Goal: Information Seeking & Learning: Find specific fact

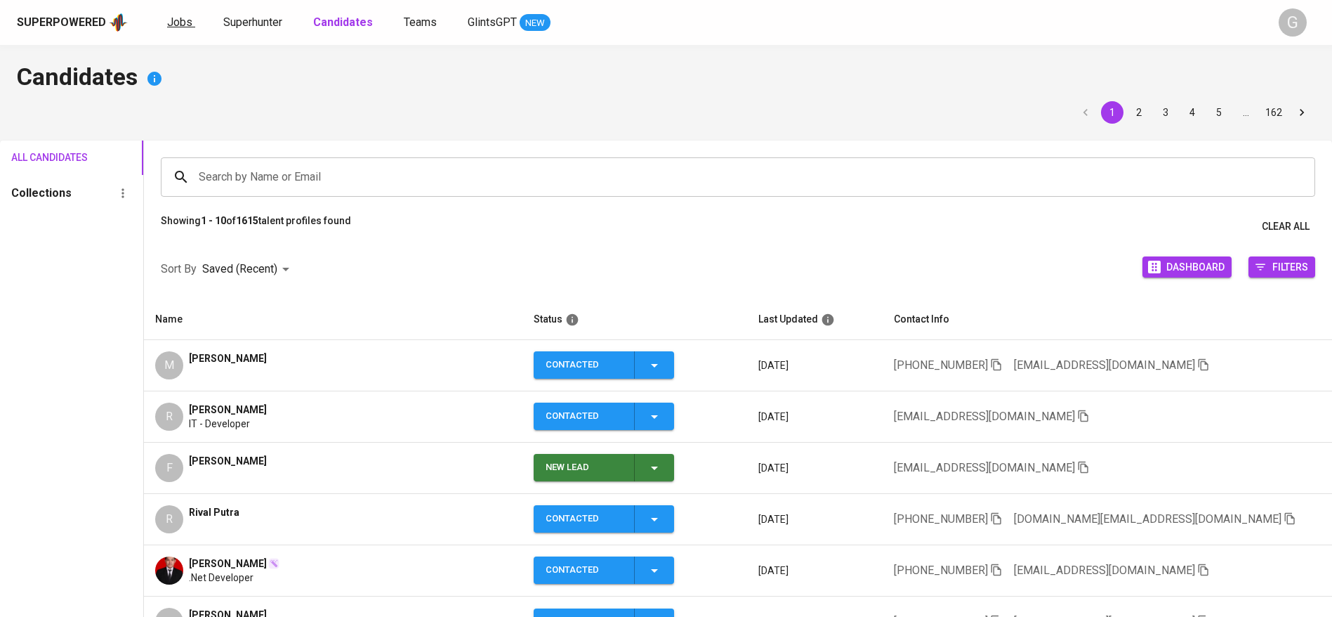
click at [186, 22] on span "Jobs" at bounding box center [179, 21] width 25 height 13
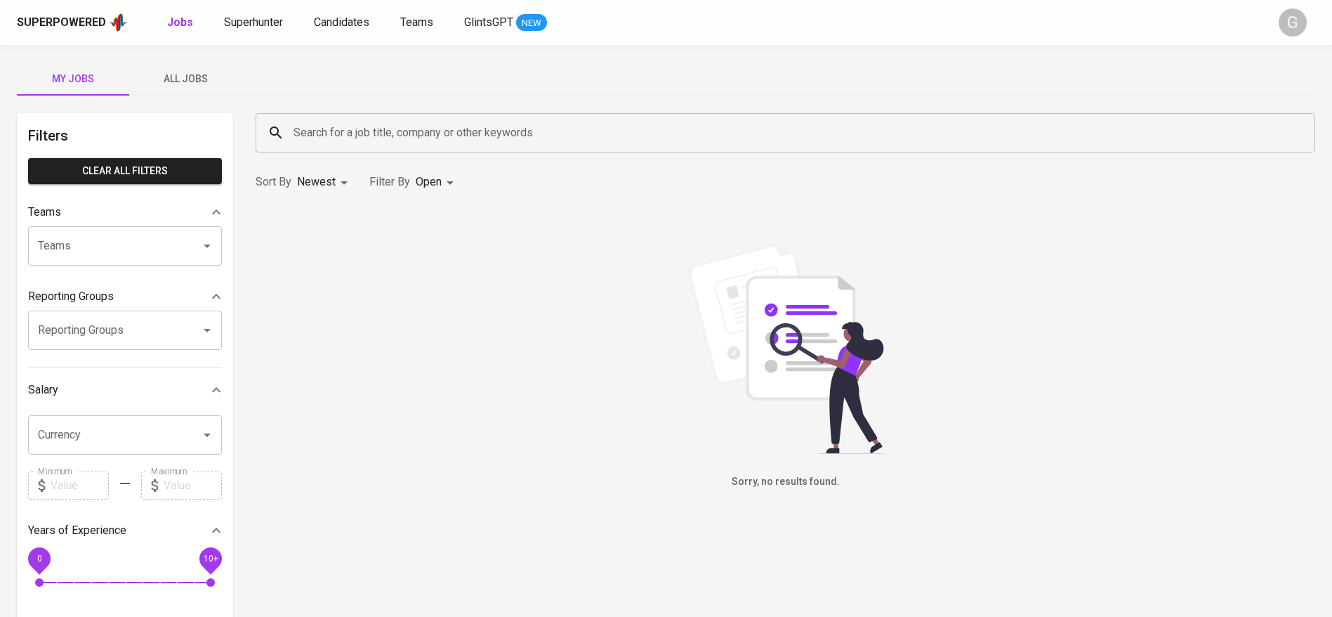
click at [188, 74] on span "All Jobs" at bounding box center [186, 79] width 96 height 18
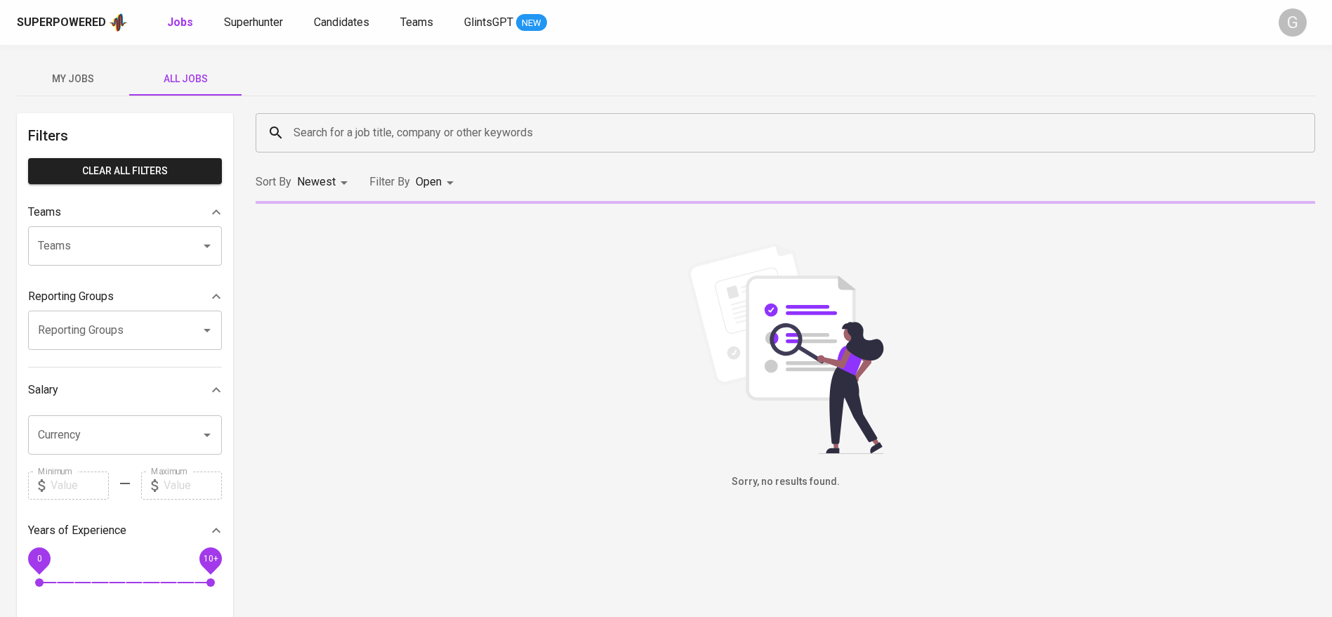
click at [381, 131] on input "Search for a job title, company or other keywords" at bounding box center [789, 132] width 998 height 27
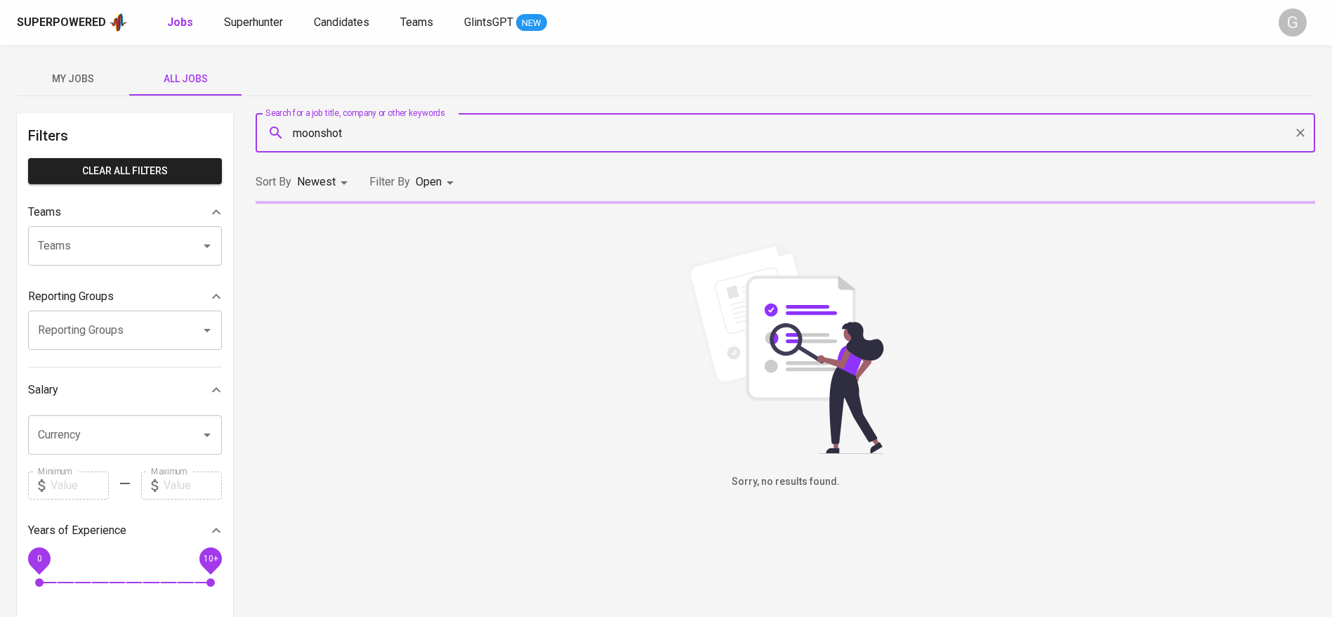
type input "moonshot"
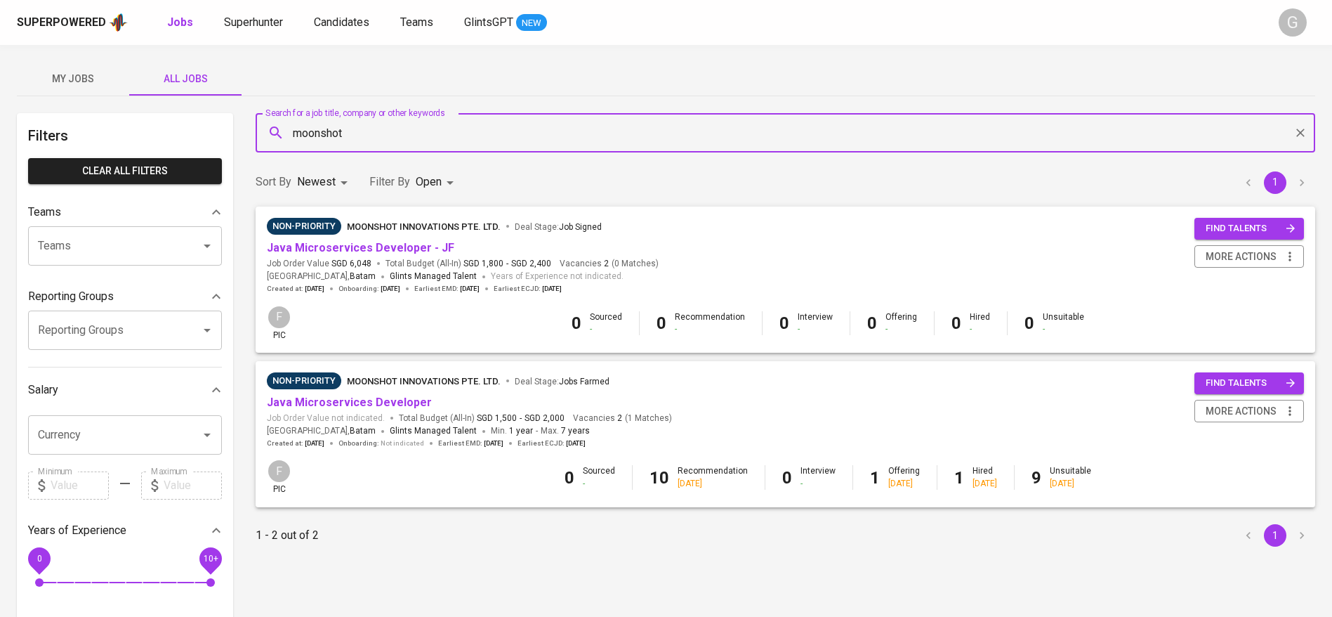
click at [582, 250] on div "Java Microservices Developer - JF" at bounding box center [463, 248] width 392 height 16
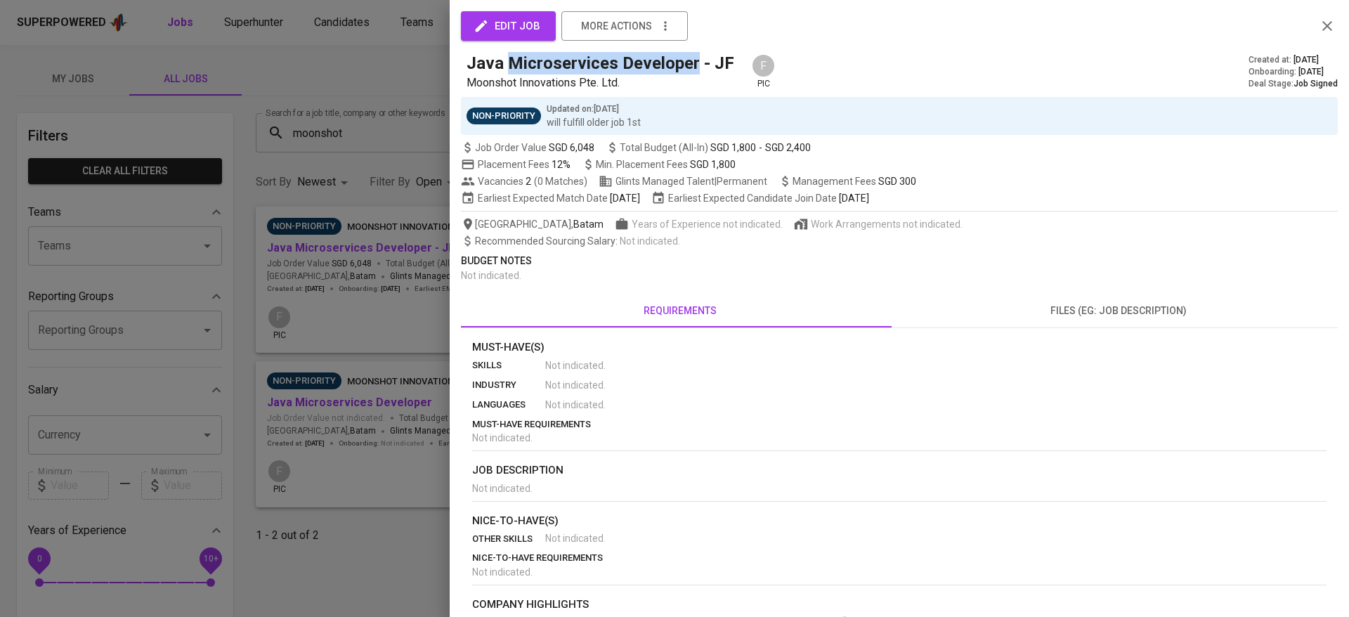
drag, startPoint x: 506, startPoint y: 70, endPoint x: 694, endPoint y: 60, distance: 187.8
click at [694, 60] on h5 "Java Microservices Developer - JF" at bounding box center [600, 63] width 268 height 22
copy h5 "Microservices Developer"
click at [690, 61] on h5 "Java Microservices Developer - JF" at bounding box center [600, 63] width 268 height 22
drag, startPoint x: 508, startPoint y: 56, endPoint x: 695, endPoint y: 67, distance: 187.1
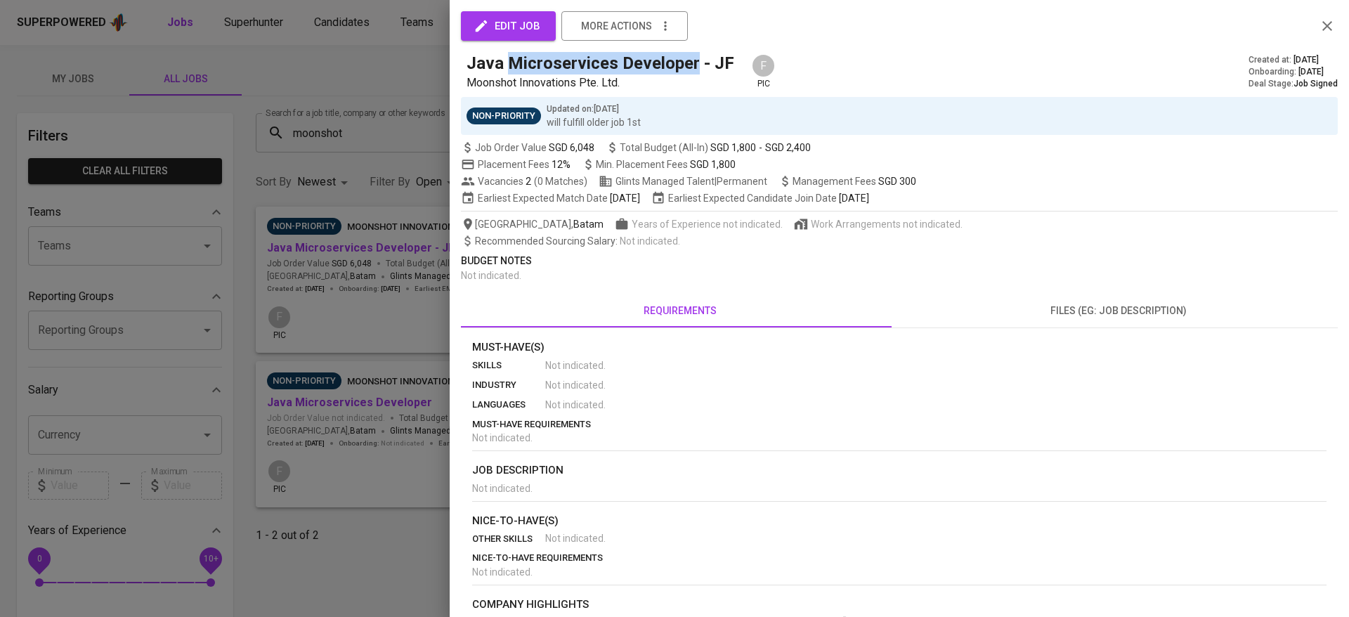
click at [695, 67] on h5 "Java Microservices Developer - JF" at bounding box center [600, 63] width 268 height 22
copy h5 "Microservices Developer"
